Goal: Task Accomplishment & Management: Use online tool/utility

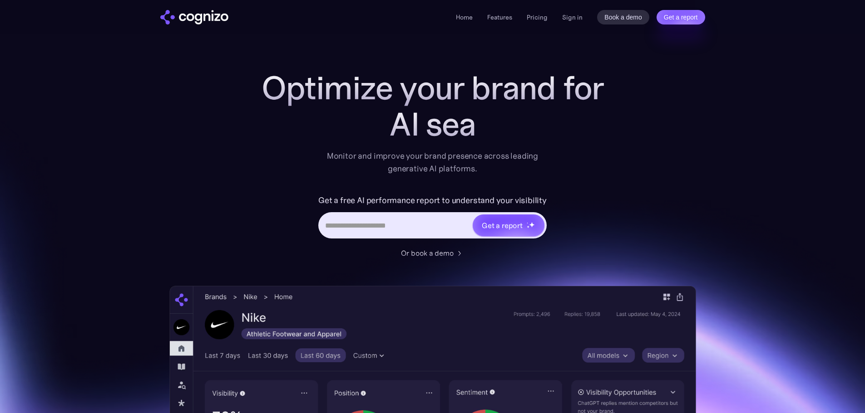
scroll to position [134, 0]
click at [569, 15] on link "Sign in" at bounding box center [572, 17] width 20 height 11
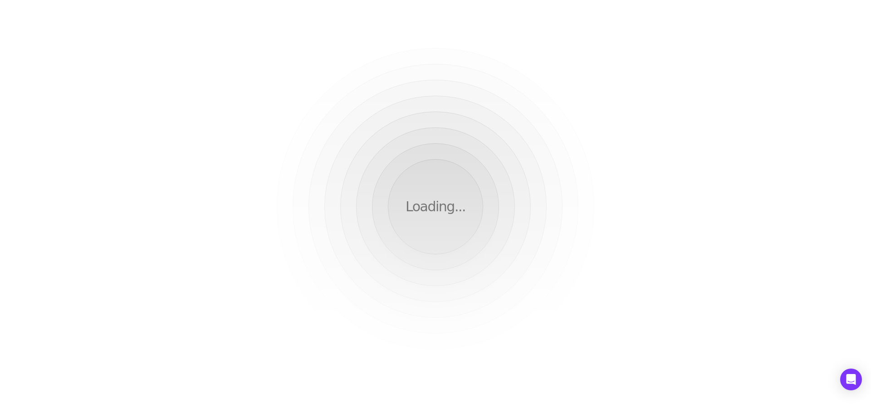
scroll to position [134, 0]
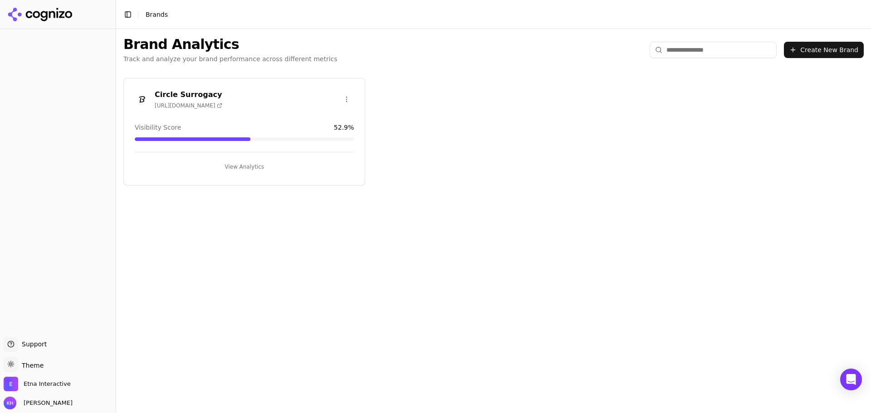
click at [215, 102] on span "https://circlesurrogacy.com" at bounding box center [189, 105] width 68 height 7
click at [280, 99] on div "Circle Surrogacy https://circlesurrogacy.com" at bounding box center [244, 99] width 219 height 20
click at [247, 164] on button "View Analytics" at bounding box center [244, 167] width 219 height 15
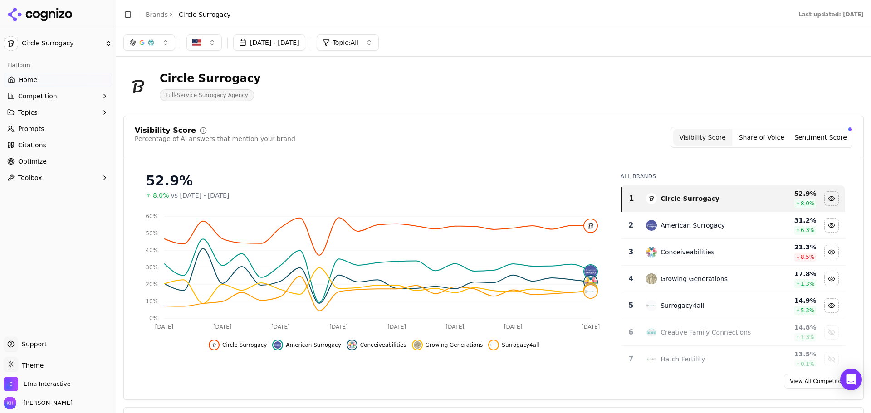
click at [131, 20] on button "Toggle Sidebar" at bounding box center [128, 14] width 13 height 13
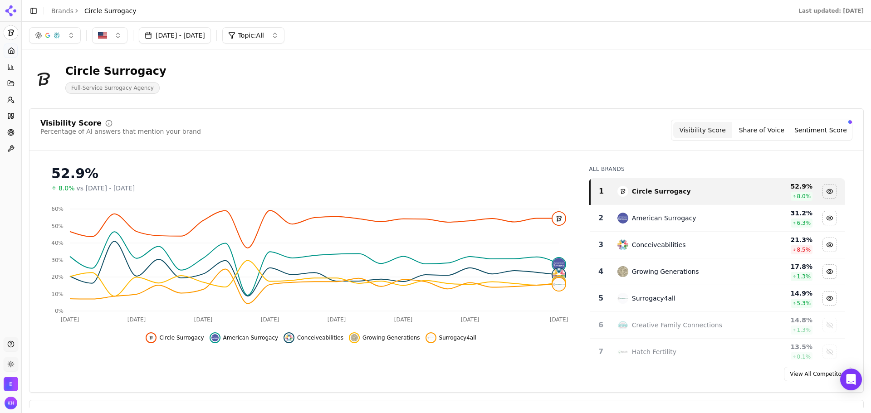
click at [383, 63] on div "Circle Surrogacy Full-Service Surrogacy Agency" at bounding box center [446, 79] width 835 height 44
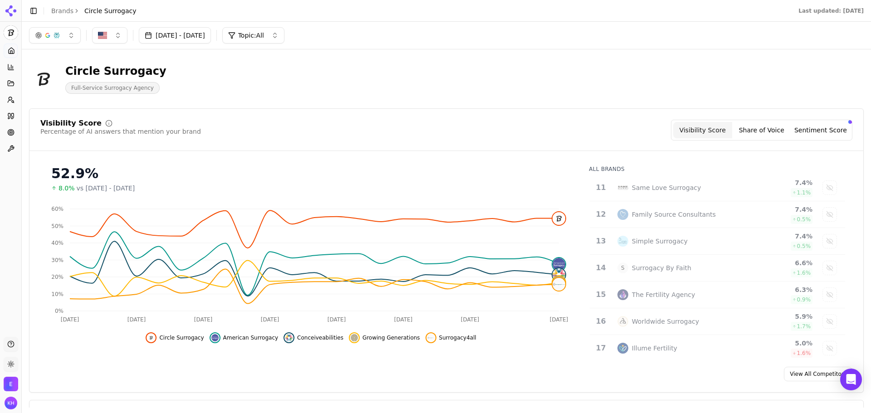
click at [9, 12] on icon at bounding box center [11, 11] width 15 height 15
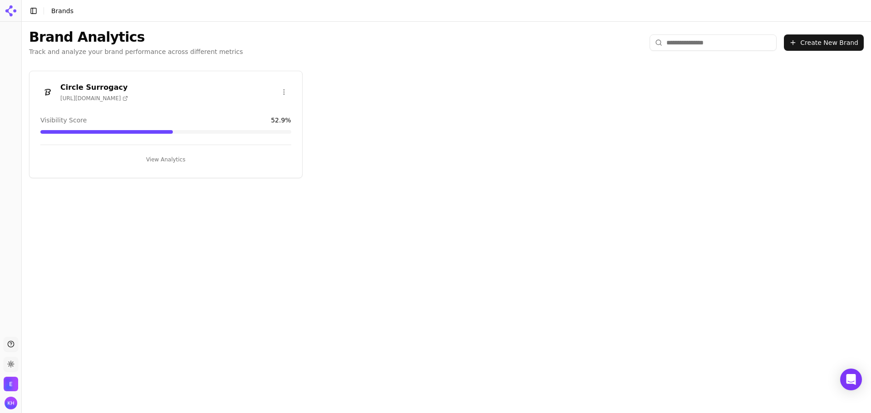
click at [267, 112] on div "Edit Brand" at bounding box center [263, 110] width 54 height 15
type textarea "**********"
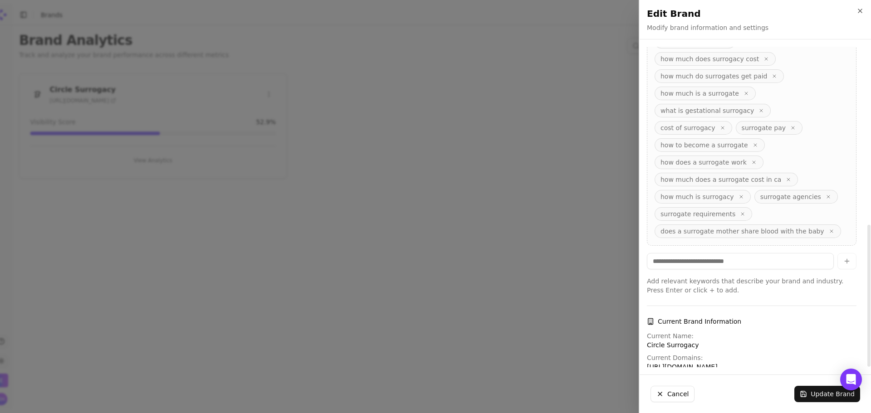
scroll to position [401, 0]
click at [674, 395] on button "Cancel" at bounding box center [673, 394] width 44 height 16
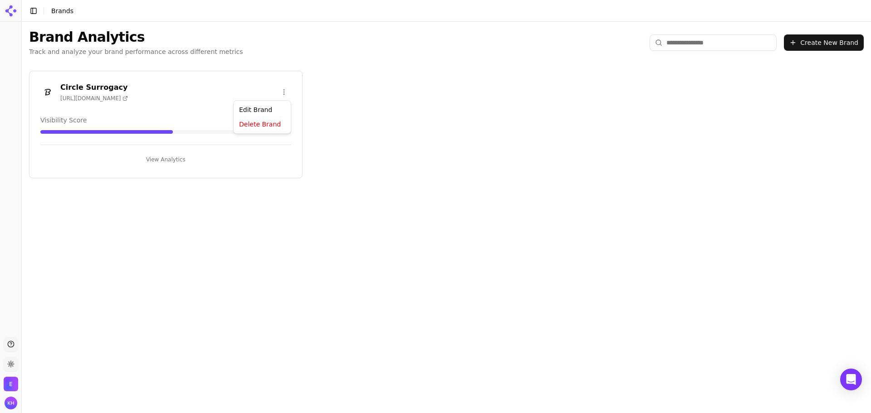
click at [167, 159] on button "View Analytics" at bounding box center [165, 160] width 251 height 15
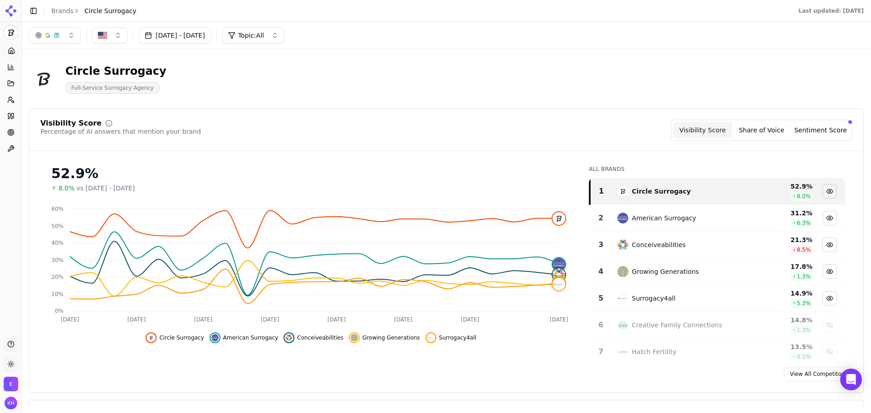
click at [285, 35] on button "Topic: All" at bounding box center [253, 35] width 62 height 16
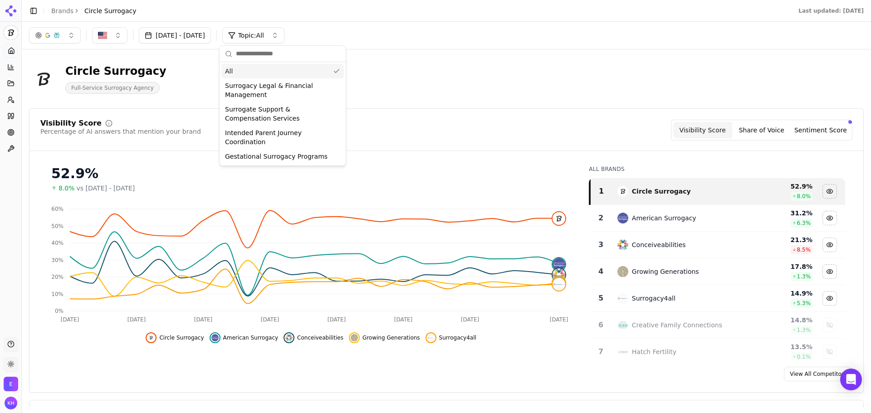
click at [430, 43] on div "Aug 03, 2025 - Sep 02, 2025 Topic: All" at bounding box center [446, 35] width 835 height 16
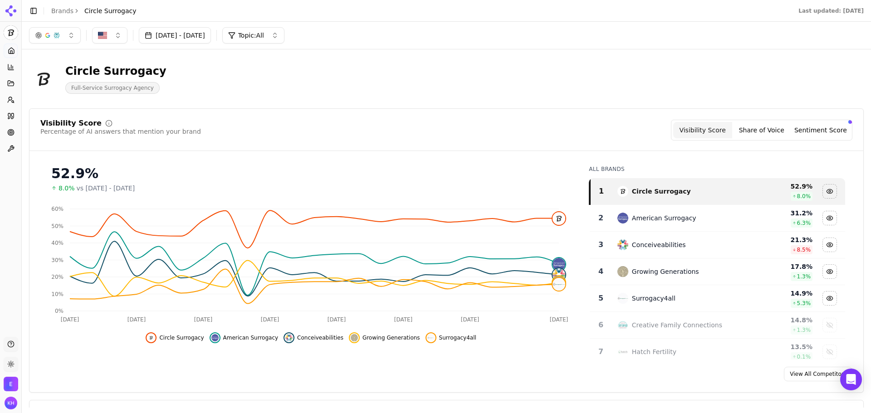
click at [34, 12] on button "Toggle Sidebar" at bounding box center [33, 11] width 13 height 13
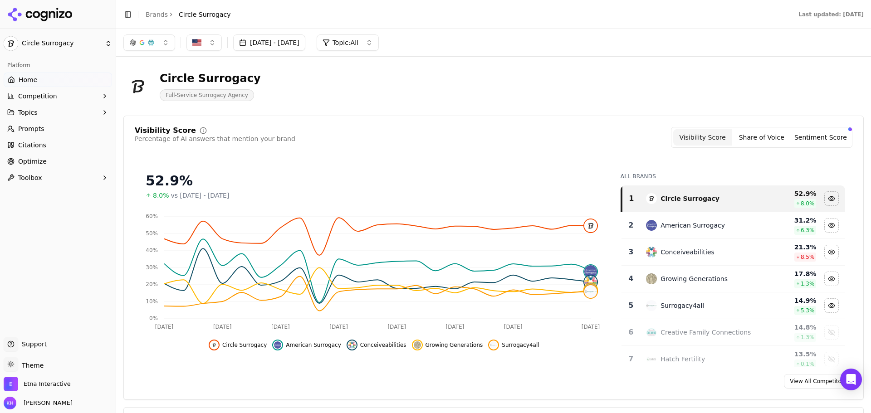
click at [40, 343] on span "Support" at bounding box center [32, 344] width 29 height 9
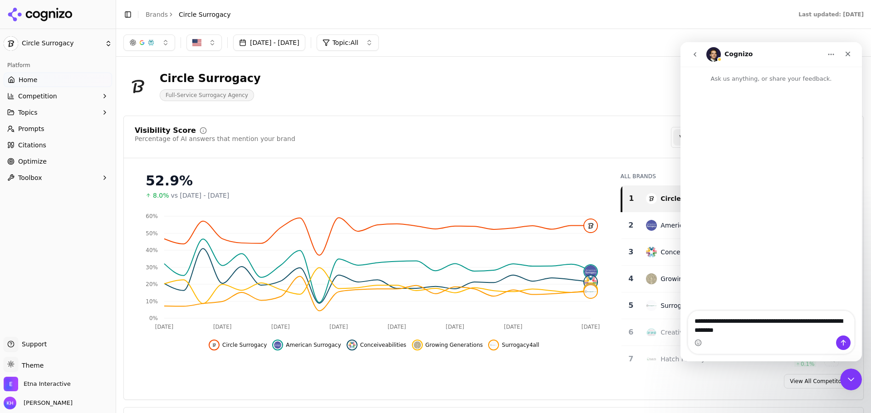
type textarea "**********"
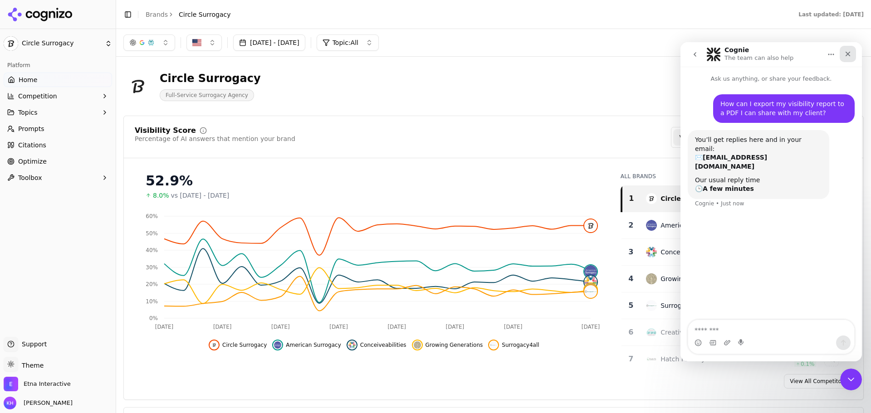
click at [851, 54] on icon "Close" at bounding box center [848, 53] width 7 height 7
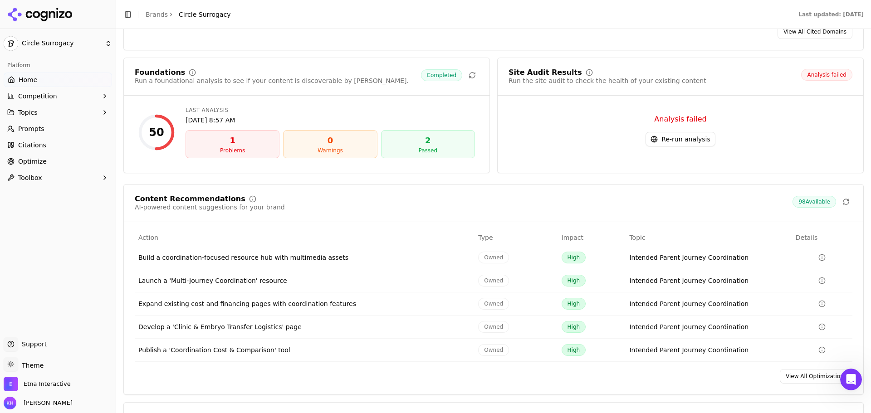
scroll to position [1180, 0]
click at [231, 142] on div "1" at bounding box center [233, 140] width 86 height 13
click at [232, 151] on div "Problems" at bounding box center [233, 150] width 86 height 7
click at [158, 140] on div "50" at bounding box center [156, 132] width 36 height 36
click at [158, 128] on div "50" at bounding box center [156, 132] width 15 height 15
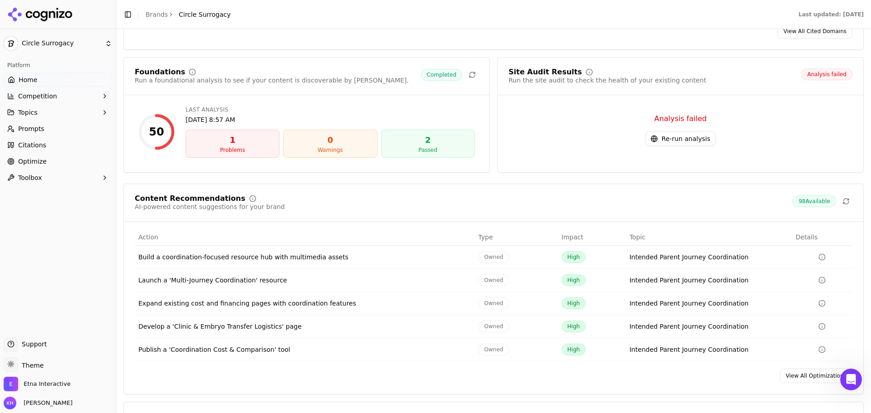
click at [143, 128] on div "50" at bounding box center [156, 132] width 36 height 36
drag, startPoint x: 411, startPoint y: 111, endPoint x: 417, endPoint y: 111, distance: 5.9
click at [412, 111] on div "Last Analysis" at bounding box center [331, 109] width 290 height 7
click at [237, 149] on div "Problems" at bounding box center [233, 150] width 86 height 7
click at [228, 142] on div "1" at bounding box center [233, 140] width 86 height 13
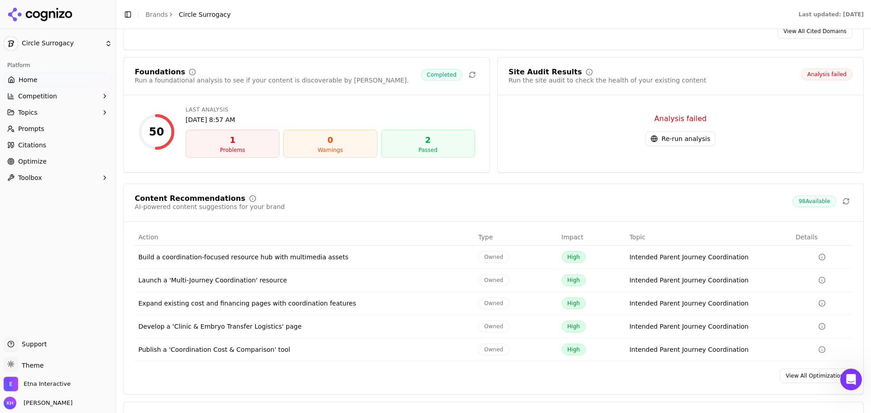
click at [227, 139] on div "1" at bounding box center [233, 140] width 86 height 13
drag, startPoint x: 205, startPoint y: 78, endPoint x: 226, endPoint y: 78, distance: 21.8
click at [207, 78] on div "Run a foundational analysis to see if your content is discoverable by AI." at bounding box center [272, 80] width 274 height 9
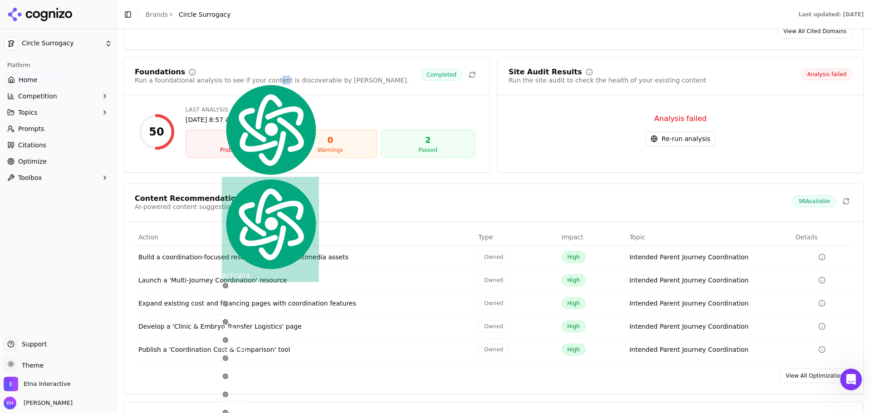
drag, startPoint x: 265, startPoint y: 78, endPoint x: 309, endPoint y: 79, distance: 44.0
click at [301, 79] on div "Run a foundational analysis to see if your content is discoverable by AI." at bounding box center [272, 80] width 274 height 9
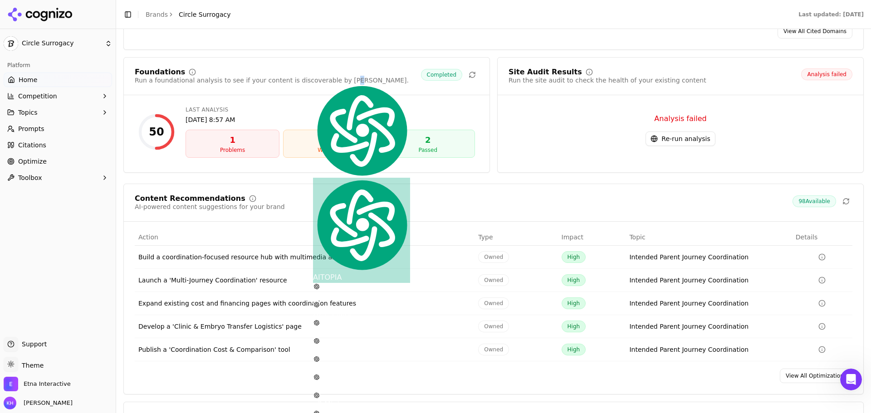
click at [339, 79] on div "Foundations Run a foundational analysis to see if your content is discoverable …" at bounding box center [307, 77] width 344 height 16
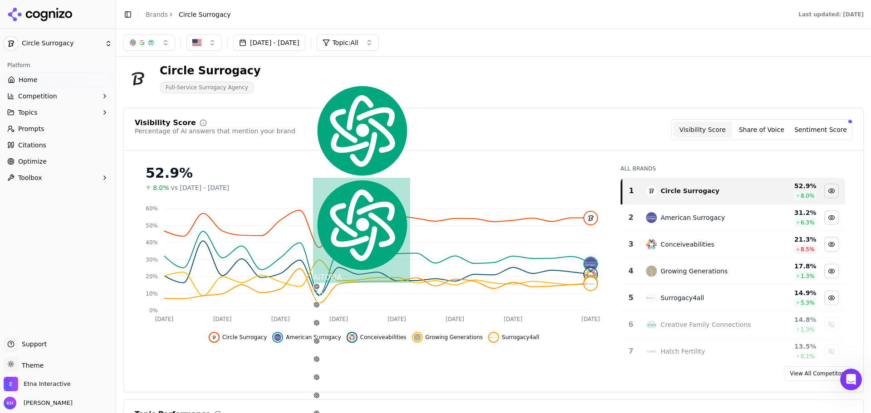
scroll to position [0, 0]
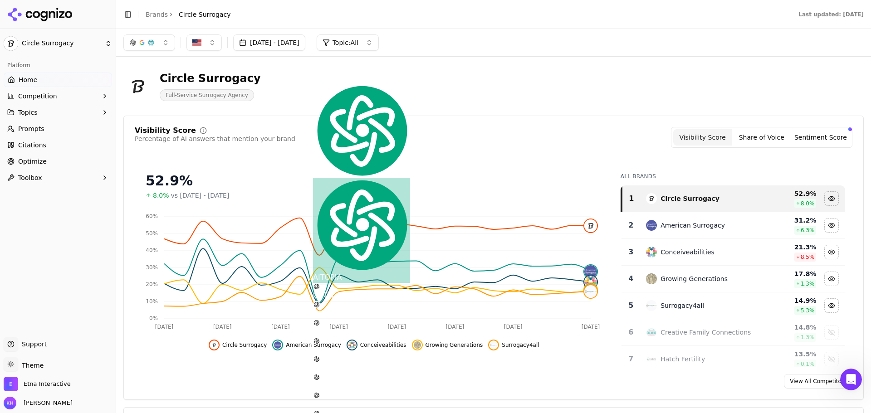
click at [590, 70] on div "Circle Surrogacy Full-Service Surrogacy Agency" at bounding box center [493, 86] width 741 height 44
